Goal: Task Accomplishment & Management: Complete application form

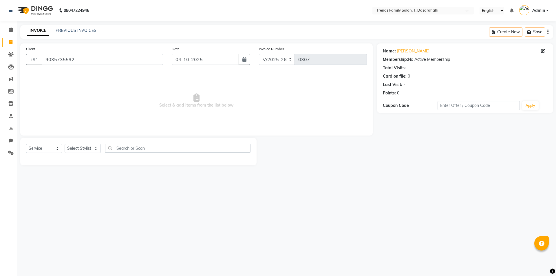
select select "8481"
select select "service"
click at [76, 60] on input "9035735592" at bounding box center [102, 59] width 121 height 11
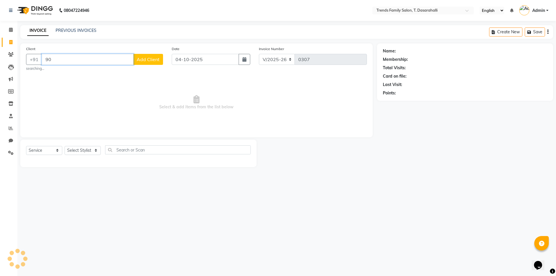
type input "9"
type input "8861994944"
click at [147, 60] on span "Add Client" at bounding box center [148, 59] width 23 height 6
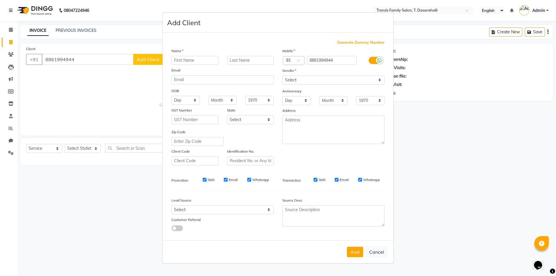
click at [176, 59] on input "text" at bounding box center [194, 60] width 47 height 9
type input "soundrya"
click at [315, 81] on select "Select [DEMOGRAPHIC_DATA] [DEMOGRAPHIC_DATA] Other Prefer Not To Say" at bounding box center [333, 80] width 102 height 9
select select "[DEMOGRAPHIC_DATA]"
click at [282, 76] on select "Select [DEMOGRAPHIC_DATA] [DEMOGRAPHIC_DATA] Other Prefer Not To Say" at bounding box center [333, 80] width 102 height 9
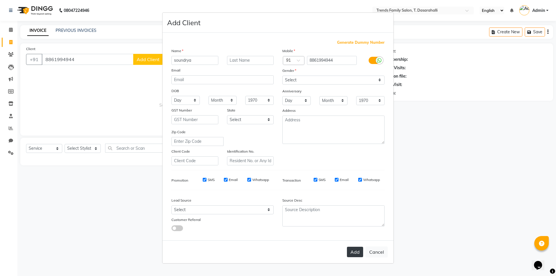
click at [357, 255] on button "Add" at bounding box center [355, 252] width 16 height 10
select select
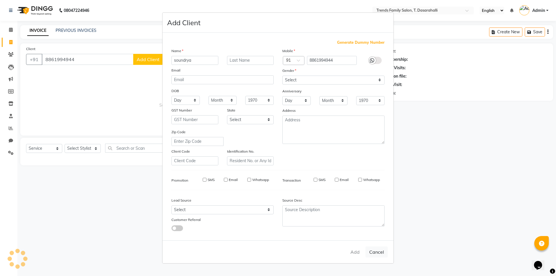
select select
checkbox input "false"
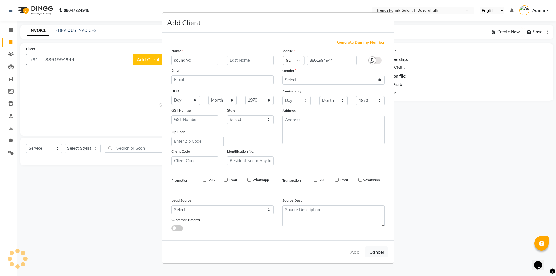
checkbox input "false"
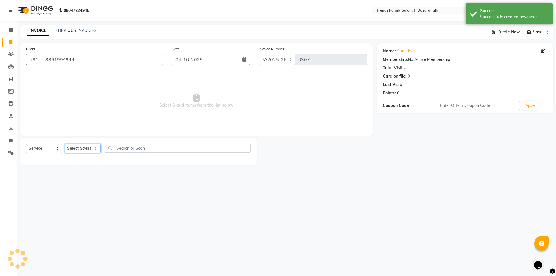
click at [84, 149] on select "Select Stylist [PERSON_NAME] [PERSON_NAME] Ayaan [PERSON_NAME] Danish Danish [P…" at bounding box center [83, 148] width 36 height 9
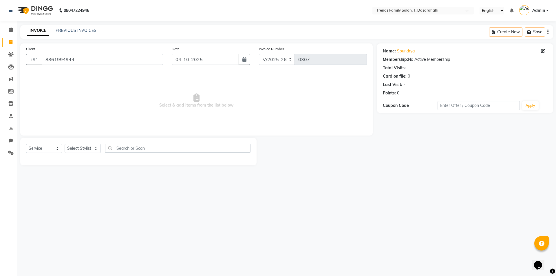
click at [118, 109] on span "Select & add items from the list below" at bounding box center [196, 101] width 341 height 58
click at [96, 151] on select "Select Stylist [PERSON_NAME] [PERSON_NAME] Ayaan [PERSON_NAME] Danish Danish [P…" at bounding box center [83, 148] width 36 height 9
click at [116, 126] on span "Select & add items from the list below" at bounding box center [196, 101] width 341 height 58
click at [89, 151] on select "Select Stylist [PERSON_NAME] [PERSON_NAME] Ayaan [PERSON_NAME] Danish Danish [P…" at bounding box center [83, 148] width 36 height 9
select select "90105"
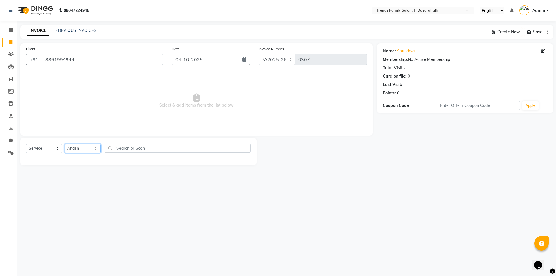
click at [65, 144] on select "Select Stylist [PERSON_NAME] [PERSON_NAME] Ayaan [PERSON_NAME] Danish Danish [P…" at bounding box center [83, 148] width 36 height 9
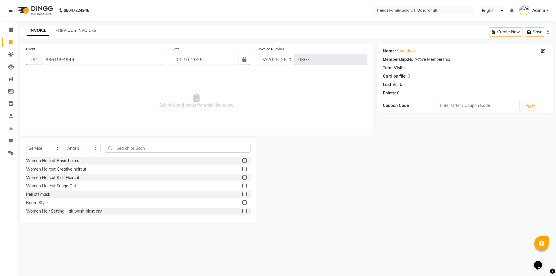
click at [242, 168] on label at bounding box center [244, 169] width 4 height 4
click at [242, 168] on input "checkbox" at bounding box center [244, 169] width 4 height 4
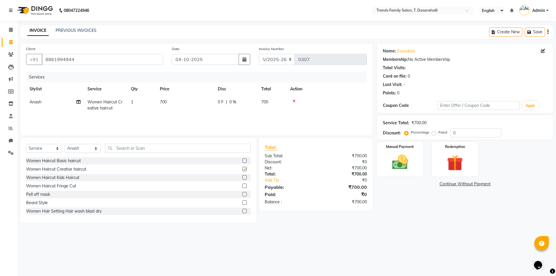
checkbox input "false"
click at [89, 148] on select "Select Stylist [PERSON_NAME] [PERSON_NAME] Ayaan [PERSON_NAME] Danish Danish [P…" at bounding box center [83, 148] width 36 height 9
click at [65, 144] on select "Select Stylist [PERSON_NAME] [PERSON_NAME] Ayaan [PERSON_NAME] Danish Danish [P…" at bounding box center [83, 148] width 36 height 9
click at [88, 145] on select "Select Stylist [PERSON_NAME] [PERSON_NAME] Ayaan [PERSON_NAME] Danish Danish [P…" at bounding box center [83, 148] width 36 height 9
select select "90264"
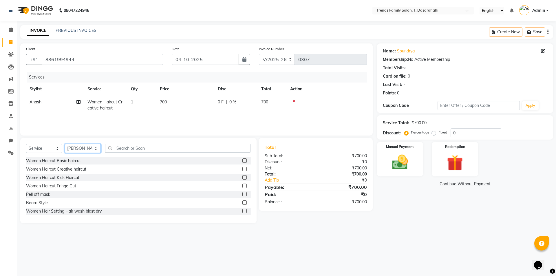
click at [65, 144] on select "Select Stylist [PERSON_NAME] [PERSON_NAME] Ayaan [PERSON_NAME] Danish Danish [P…" at bounding box center [83, 148] width 36 height 9
click at [242, 170] on label at bounding box center [244, 169] width 4 height 4
click at [242, 170] on input "checkbox" at bounding box center [244, 169] width 4 height 4
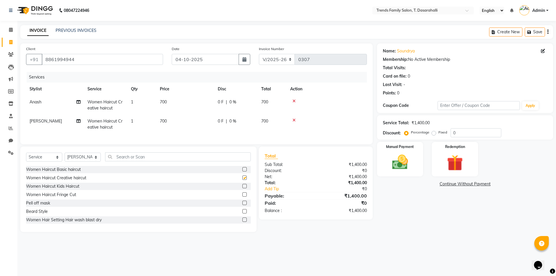
checkbox input "false"
drag, startPoint x: 462, startPoint y: 134, endPoint x: 353, endPoint y: 127, distance: 108.8
click at [353, 127] on div "Client [PHONE_NUMBER] Date [DATE] Invoice Number V/2025 V/[PHONE_NUMBER] Servic…" at bounding box center [286, 137] width 541 height 188
type input "40"
click at [402, 167] on img at bounding box center [399, 162] width 27 height 19
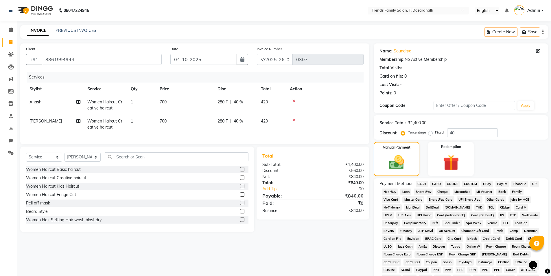
click at [455, 186] on span "ONLINE" at bounding box center [452, 184] width 15 height 7
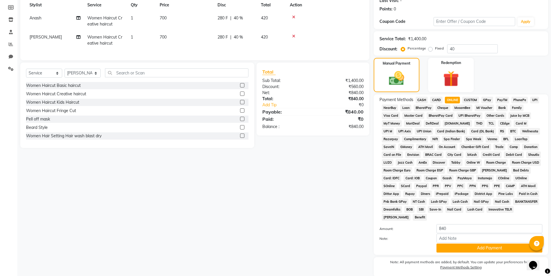
scroll to position [105, 0]
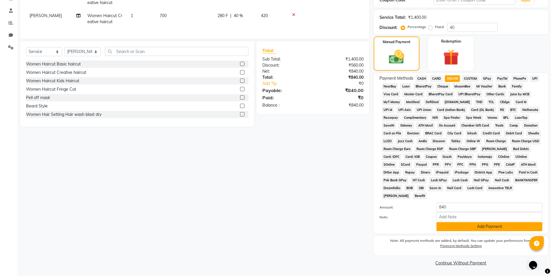
click at [473, 228] on button "Add Payment" at bounding box center [490, 226] width 106 height 9
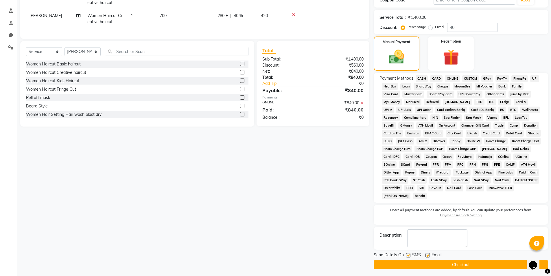
click at [478, 265] on button "Checkout" at bounding box center [461, 264] width 175 height 9
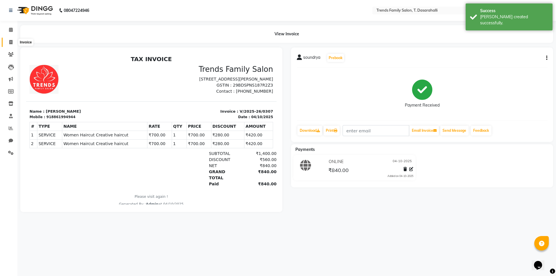
click at [11, 43] on icon at bounding box center [10, 42] width 3 height 4
select select "service"
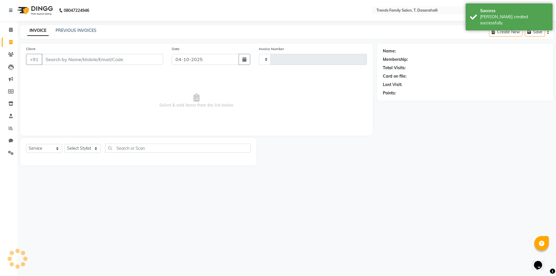
type input "0308"
select select "8481"
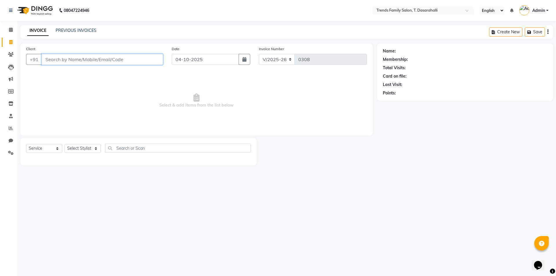
click at [68, 61] on input "Client" at bounding box center [102, 59] width 121 height 11
click at [56, 61] on input "Client" at bounding box center [102, 59] width 121 height 11
click at [86, 59] on input "Client" at bounding box center [102, 59] width 121 height 11
type input "9539196283"
click at [145, 64] on button "Add Client" at bounding box center [148, 59] width 30 height 11
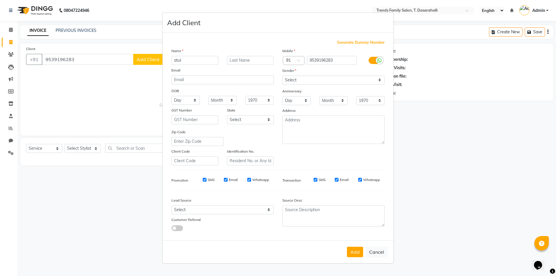
type input "atul"
drag, startPoint x: 297, startPoint y: 79, endPoint x: 296, endPoint y: 84, distance: 4.5
click at [297, 79] on select "Select [DEMOGRAPHIC_DATA] [DEMOGRAPHIC_DATA] Other Prefer Not To Say" at bounding box center [333, 80] width 102 height 9
select select "[DEMOGRAPHIC_DATA]"
click at [282, 76] on select "Select [DEMOGRAPHIC_DATA] [DEMOGRAPHIC_DATA] Other Prefer Not To Say" at bounding box center [333, 80] width 102 height 9
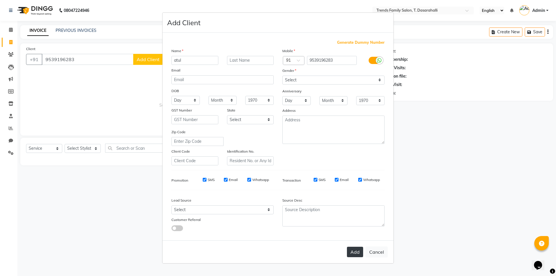
click at [354, 249] on button "Add" at bounding box center [355, 252] width 16 height 10
select select
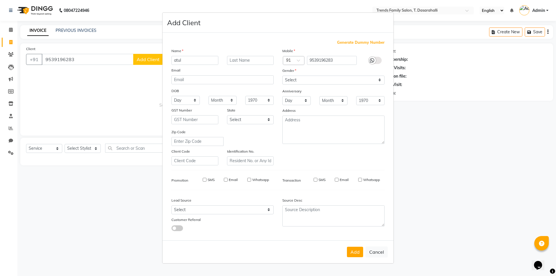
select select
checkbox input "false"
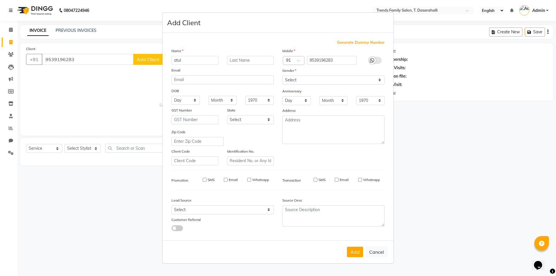
checkbox input "false"
